Goal: Check status: Check status

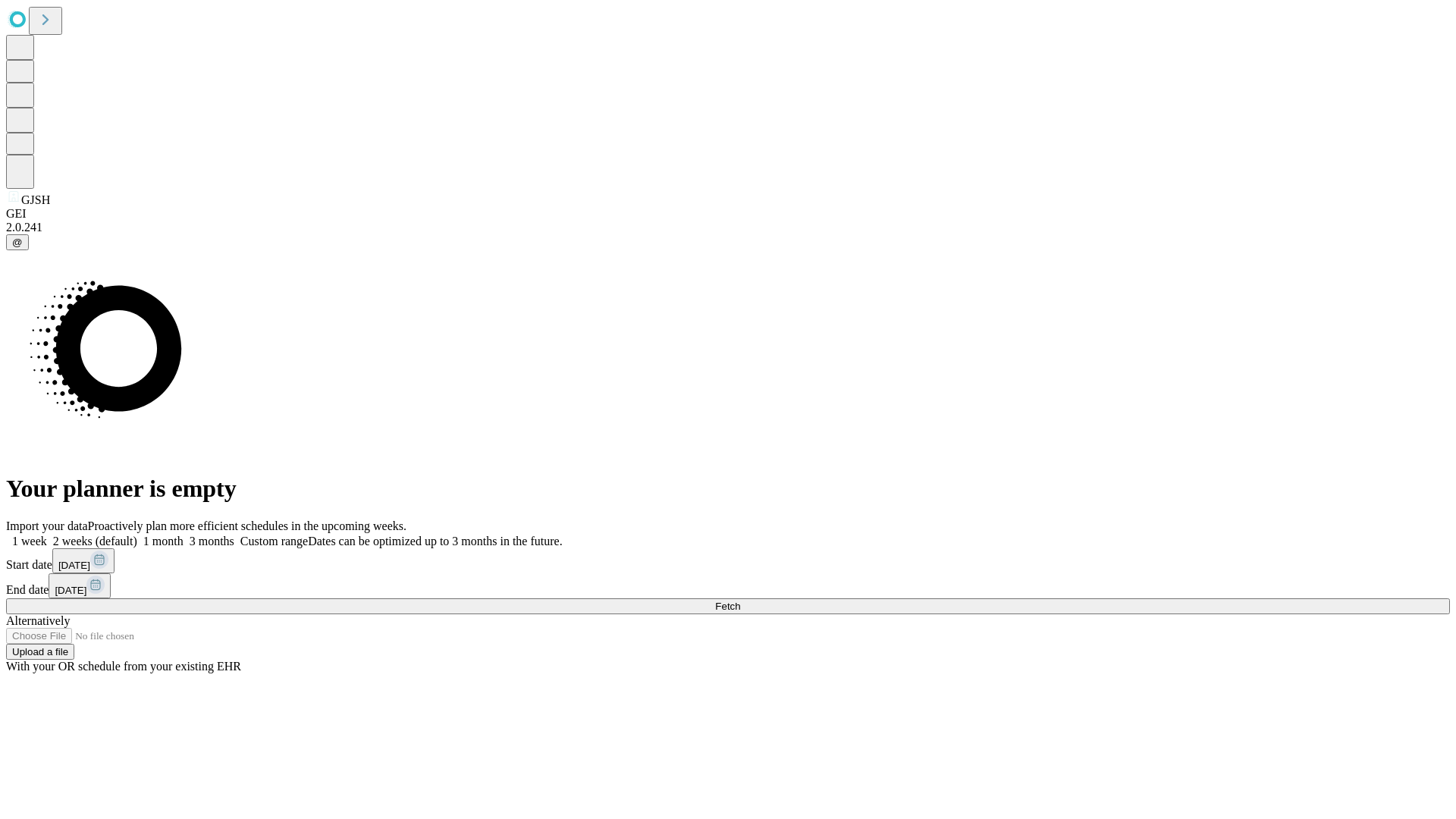
click at [740, 601] on span "Fetch" at bounding box center [728, 607] width 25 height 12
